Goal: Find specific page/section: Find specific page/section

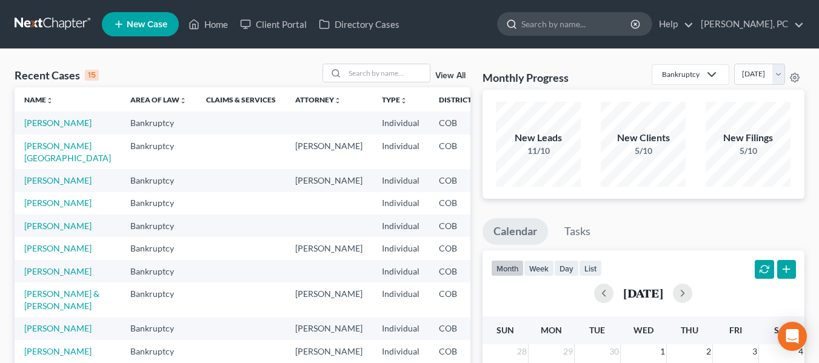
click at [620, 19] on input "search" at bounding box center [576, 24] width 111 height 22
type input "[PERSON_NAME]"
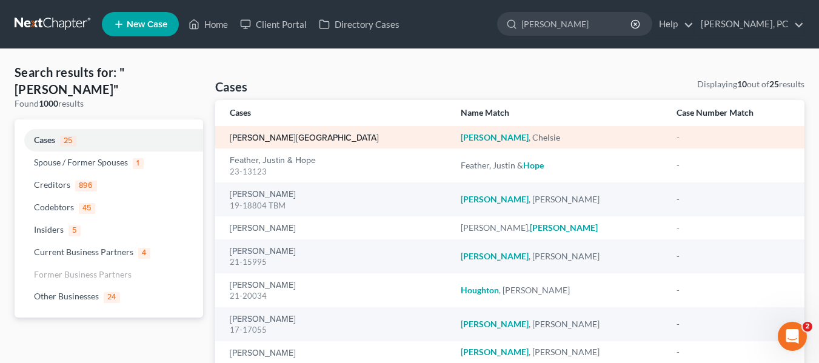
click at [272, 135] on link "[PERSON_NAME][GEOGRAPHIC_DATA]" at bounding box center [304, 138] width 149 height 8
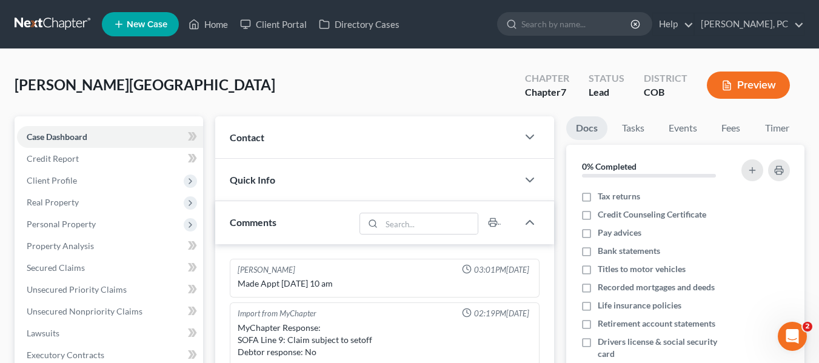
click at [308, 133] on div "Contact" at bounding box center [366, 137] width 302 height 42
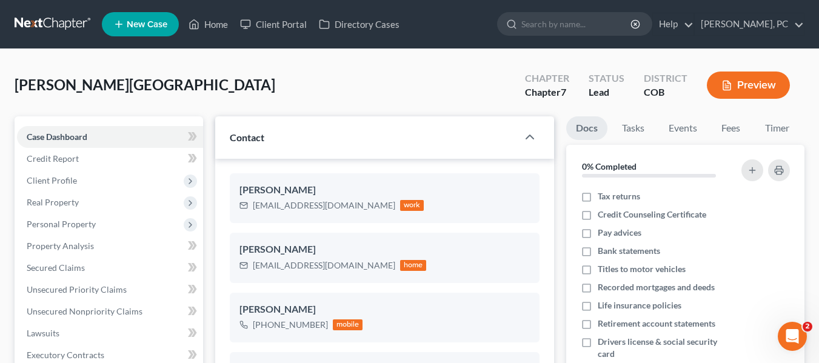
click at [311, 136] on div "Contact" at bounding box center [366, 137] width 302 height 42
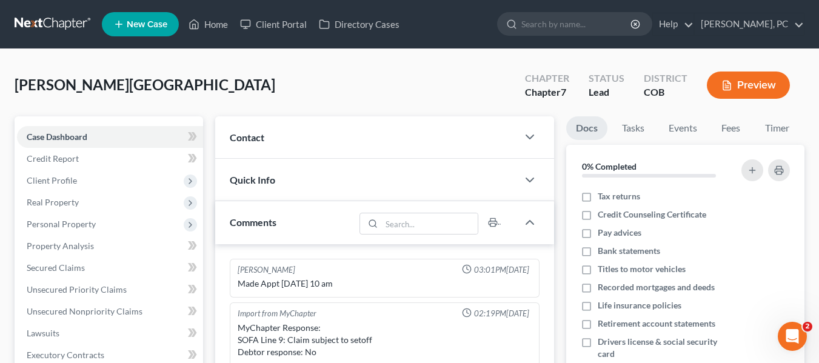
click at [330, 167] on div "Quick Info" at bounding box center [366, 180] width 302 height 42
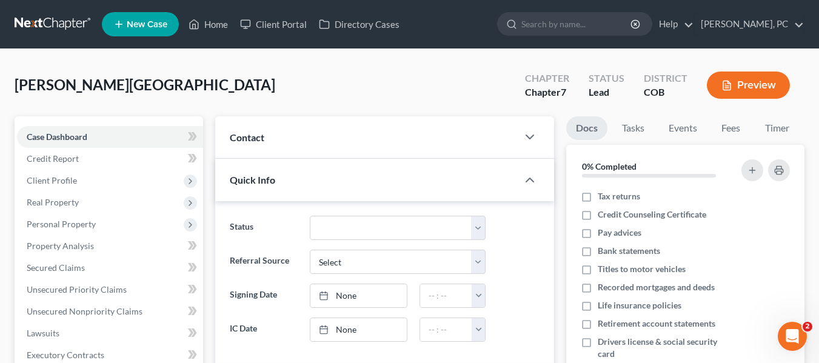
click at [330, 173] on div "Quick Info" at bounding box center [366, 180] width 302 height 42
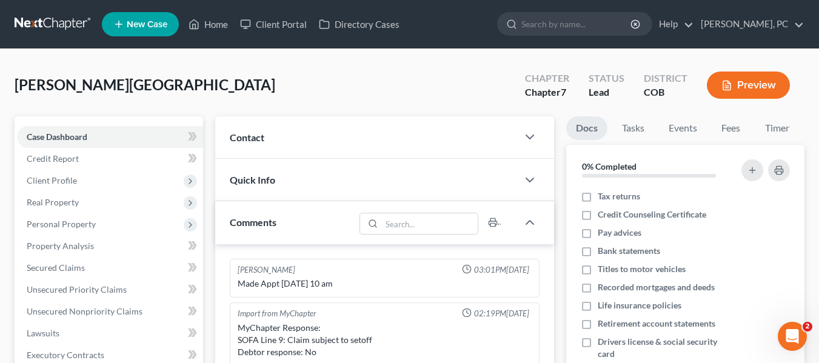
click at [467, 95] on div "[PERSON_NAME][GEOGRAPHIC_DATA] Upgraded Chapter Chapter 7 Status Lead District …" at bounding box center [410, 90] width 790 height 53
